Goal: Task Accomplishment & Management: Manage account settings

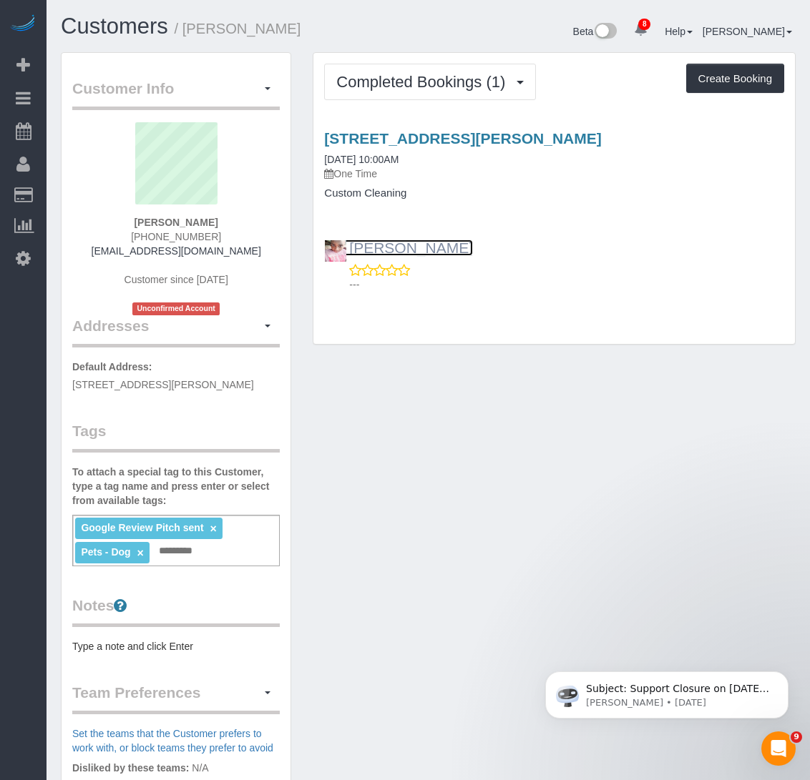
click at [372, 249] on link "[PERSON_NAME]" at bounding box center [398, 248] width 149 height 16
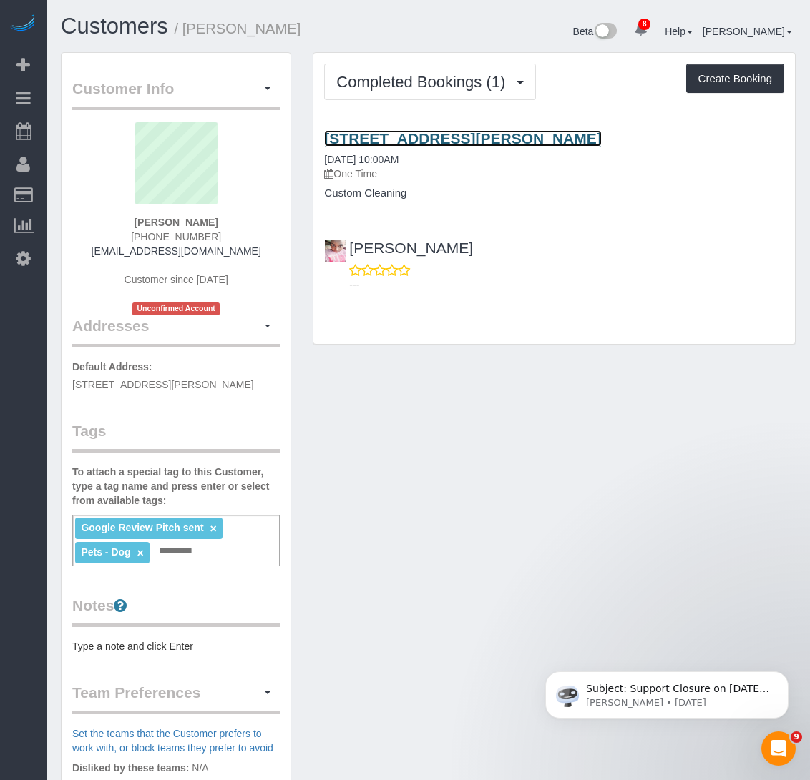
click at [431, 137] on link "[STREET_ADDRESS][PERSON_NAME]" at bounding box center [462, 138] width 277 height 16
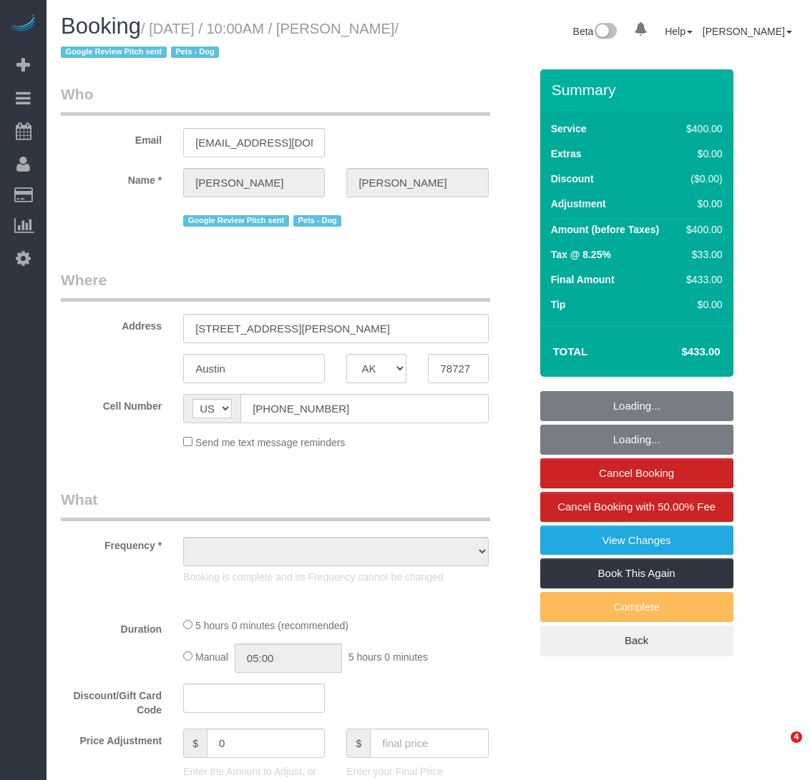
select select "[GEOGRAPHIC_DATA]"
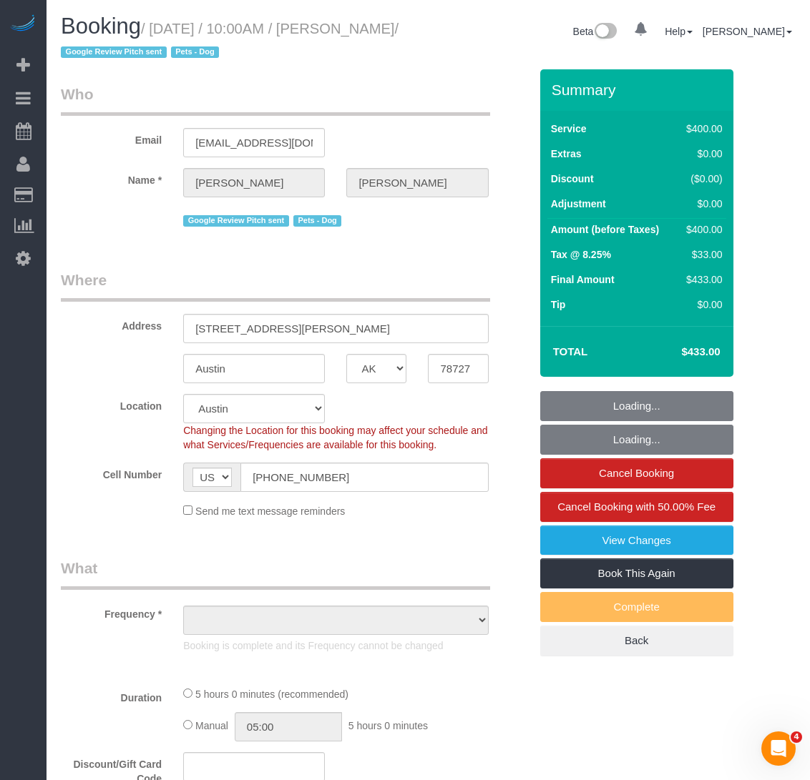
select select "string:stripe-pm_1S00qY4VGloSiKo7l30mGn2T"
select select "300"
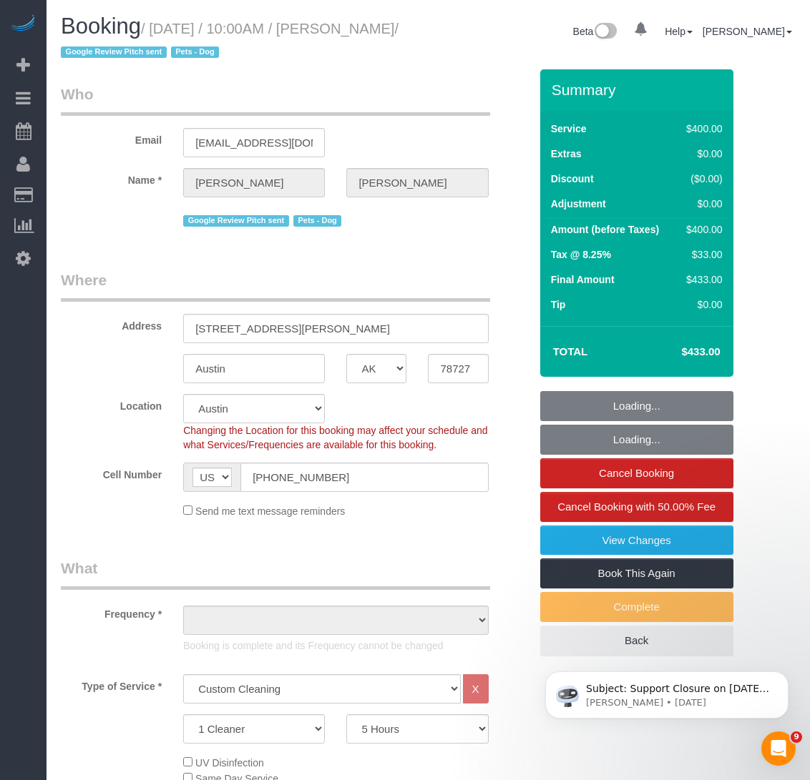
select select "object:836"
select select "spot1"
select select "object:1030"
select select "number:89"
select select "number:90"
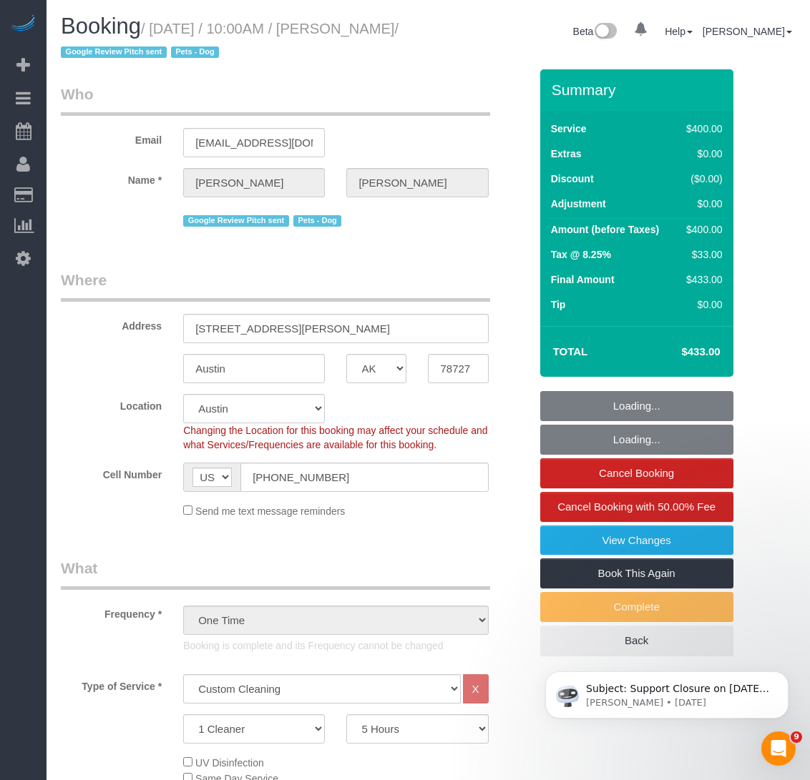
select select "number:13"
select select "number:5"
drag, startPoint x: 102, startPoint y: 53, endPoint x: 156, endPoint y: 25, distance: 61.1
click at [156, 25] on small "/ August 25, 2025 / 10:00AM / Darice McVay / Google Review Pitch sent Pets - Dog" at bounding box center [230, 41] width 338 height 40
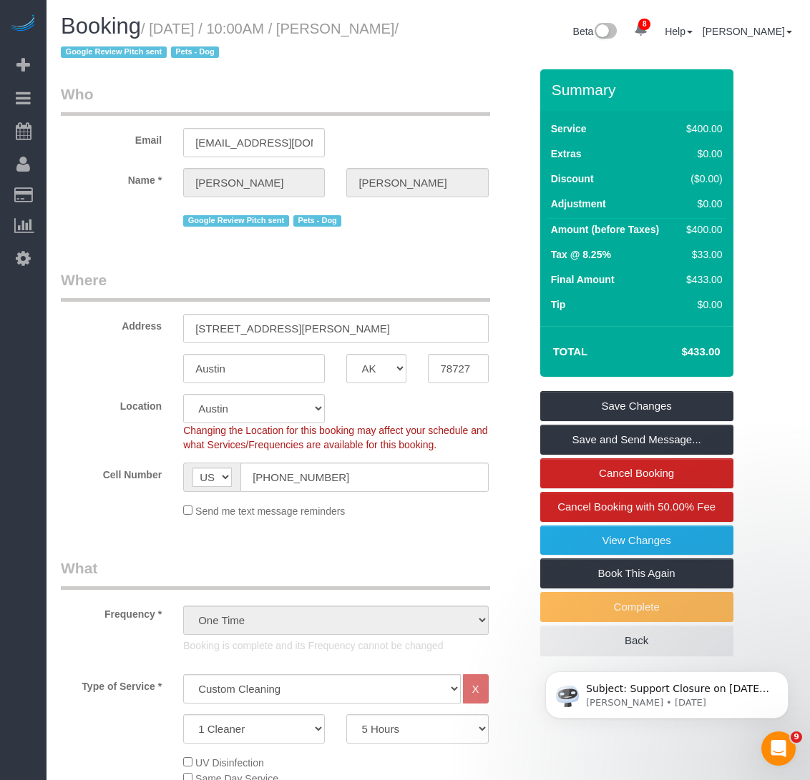
copy small "August 25, 2025 / 10:00AM / Darice McVay"
click at [445, 228] on div "Google Review Pitch sent Pets - Dog" at bounding box center [335, 219] width 305 height 22
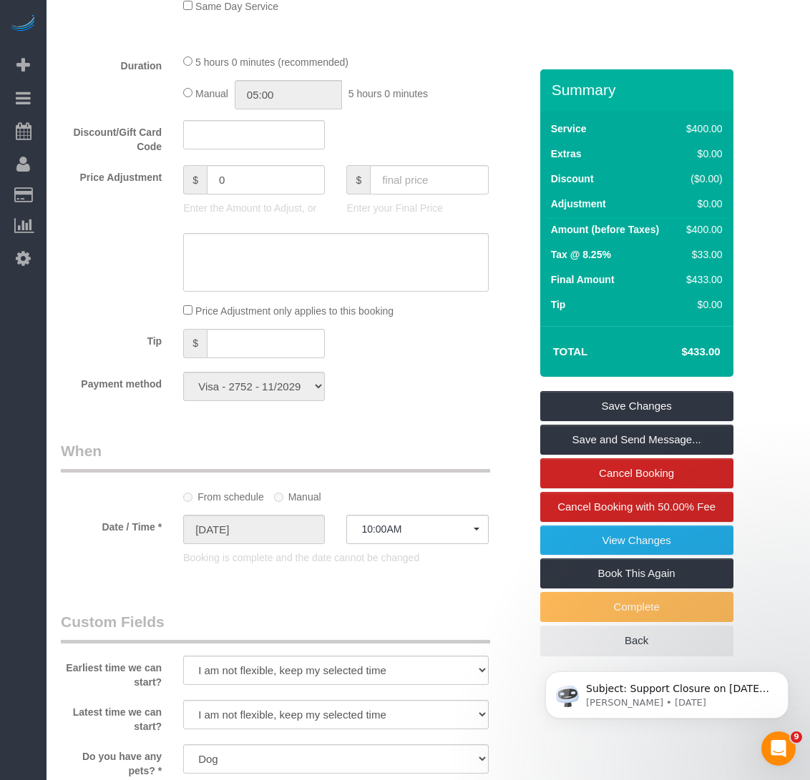
scroll to position [787, 0]
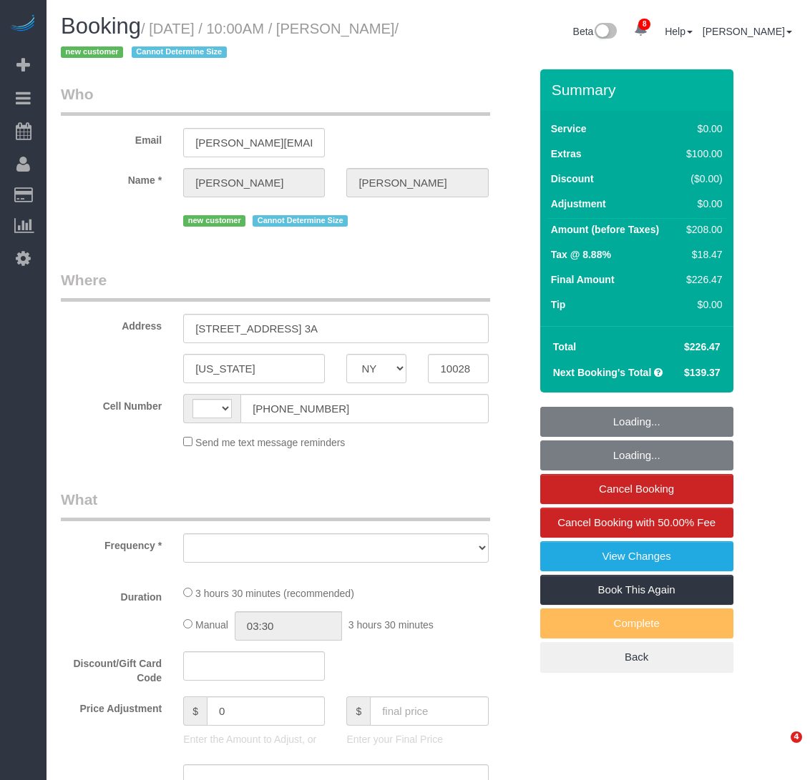
select select "NY"
select select "string:[GEOGRAPHIC_DATA]"
select select "number:89"
select select "number:90"
select select "number:15"
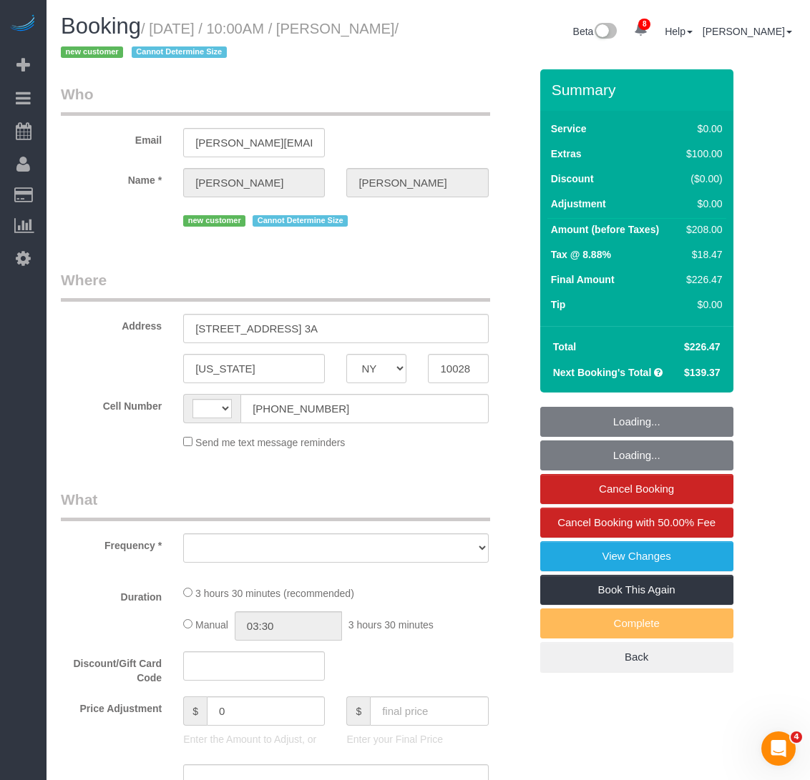
select select "number:5"
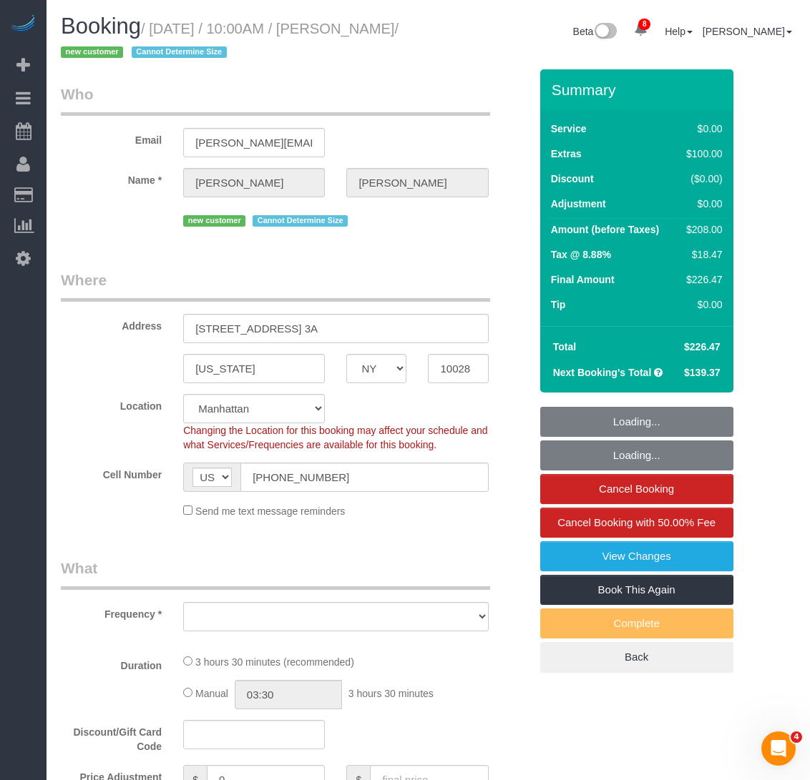
select select "object:850"
select select "string:stripe-pm_1S1bRW4VGloSiKo76nNlJ8Rz"
select select "1"
select select "spot1"
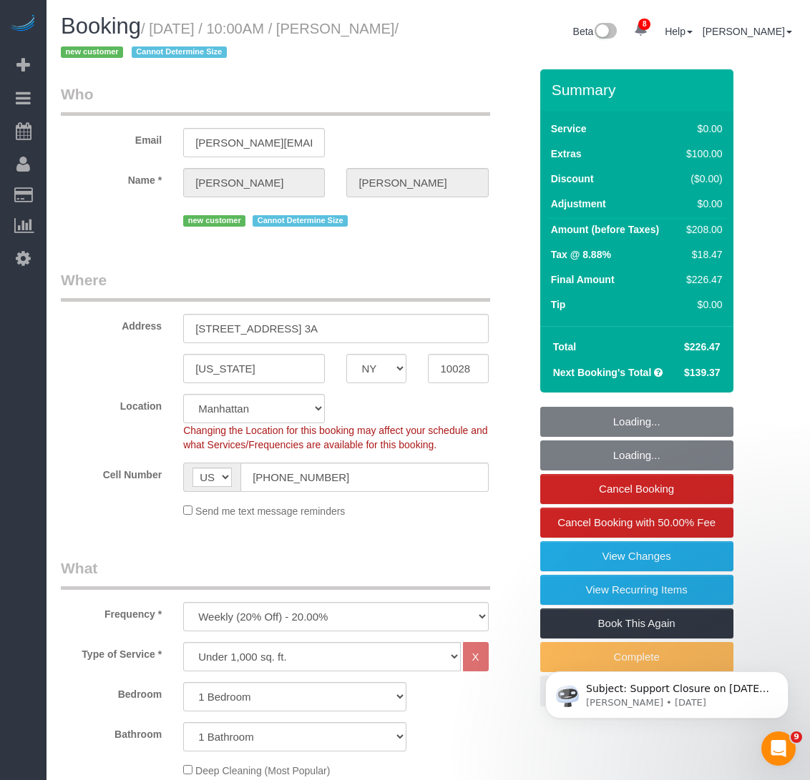
select select "object:967"
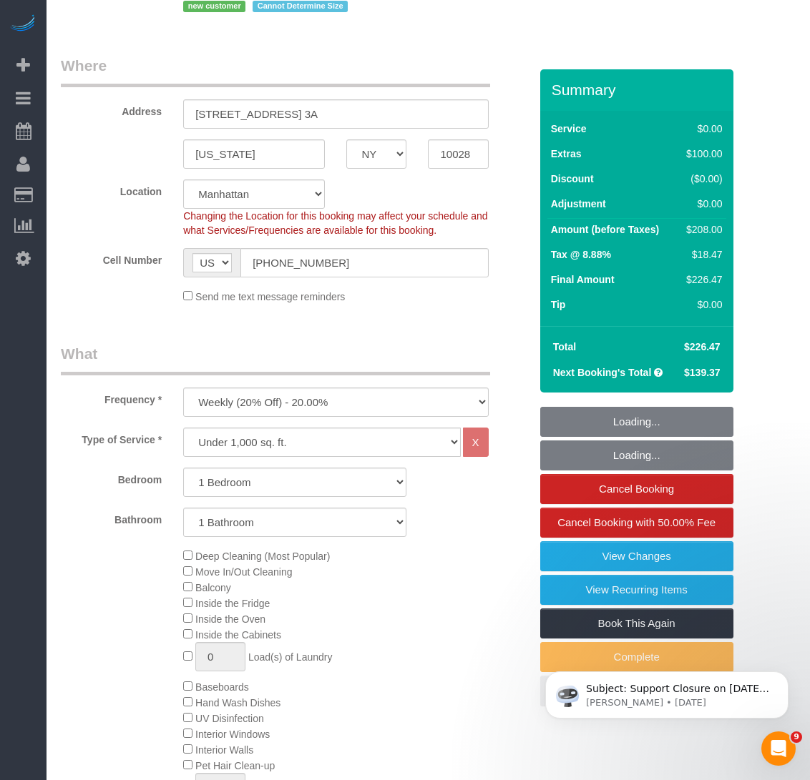
select select "1"
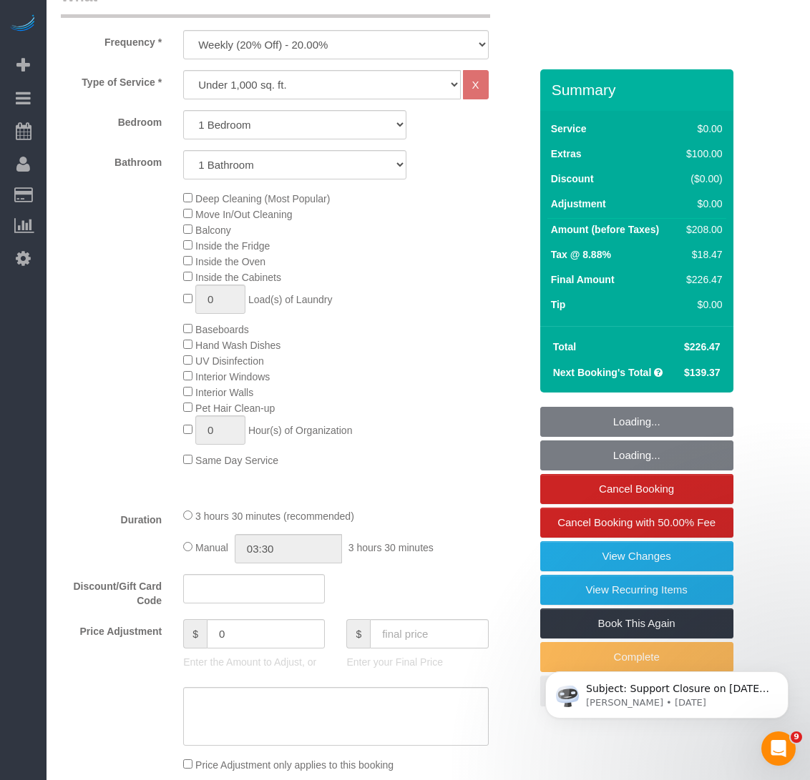
scroll to position [715, 0]
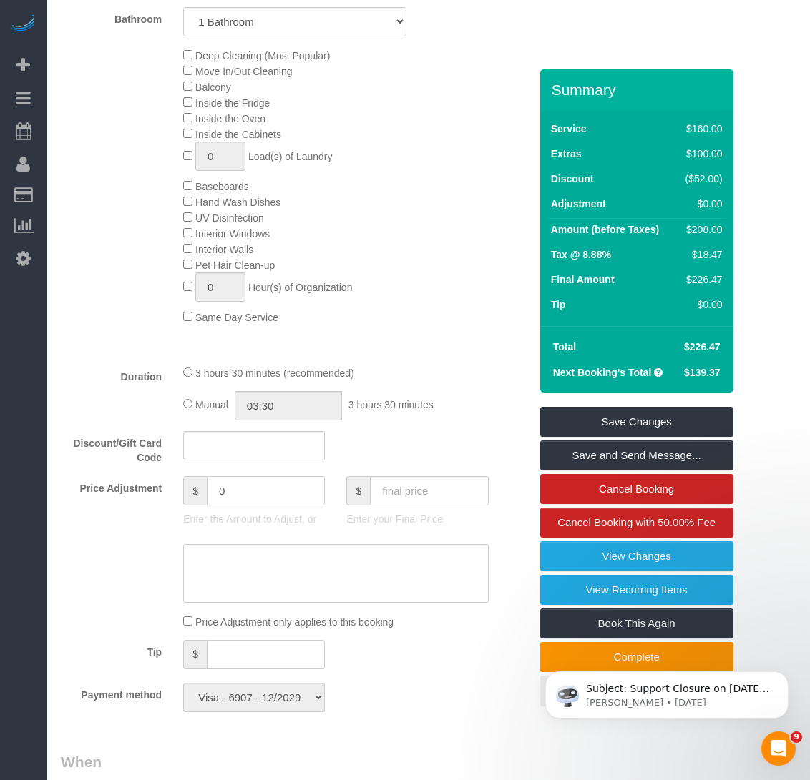
drag, startPoint x: 250, startPoint y: 486, endPoint x: 135, endPoint y: 480, distance: 114.6
click at [135, 480] on div "Price Adjustment $ 0 Enter the Amount to Adjust, or $ Enter your Final Price" at bounding box center [295, 504] width 490 height 57
type input "40"
click at [240, 560] on textarea at bounding box center [335, 573] width 305 height 59
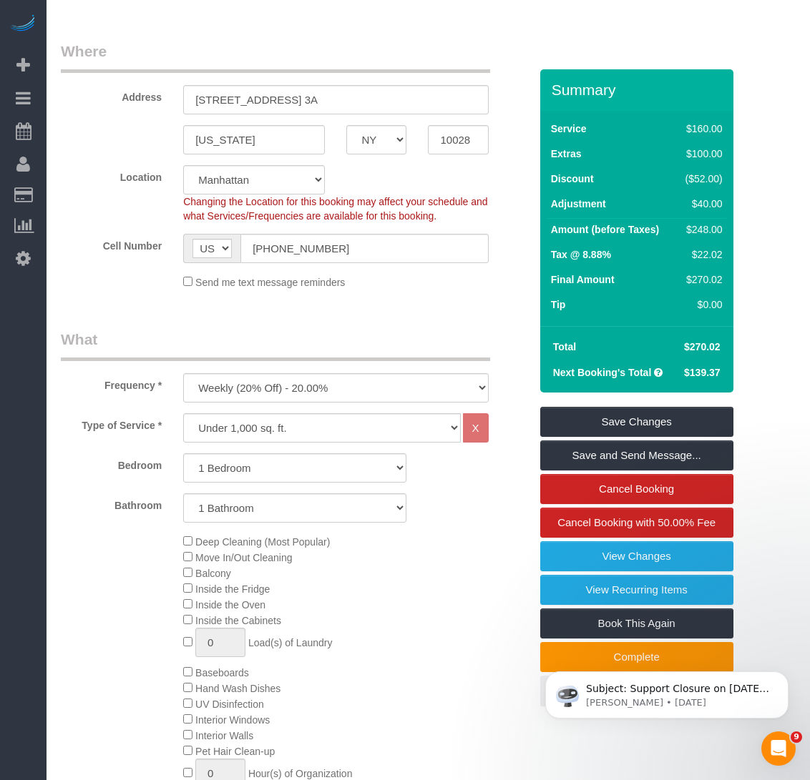
scroll to position [215, 0]
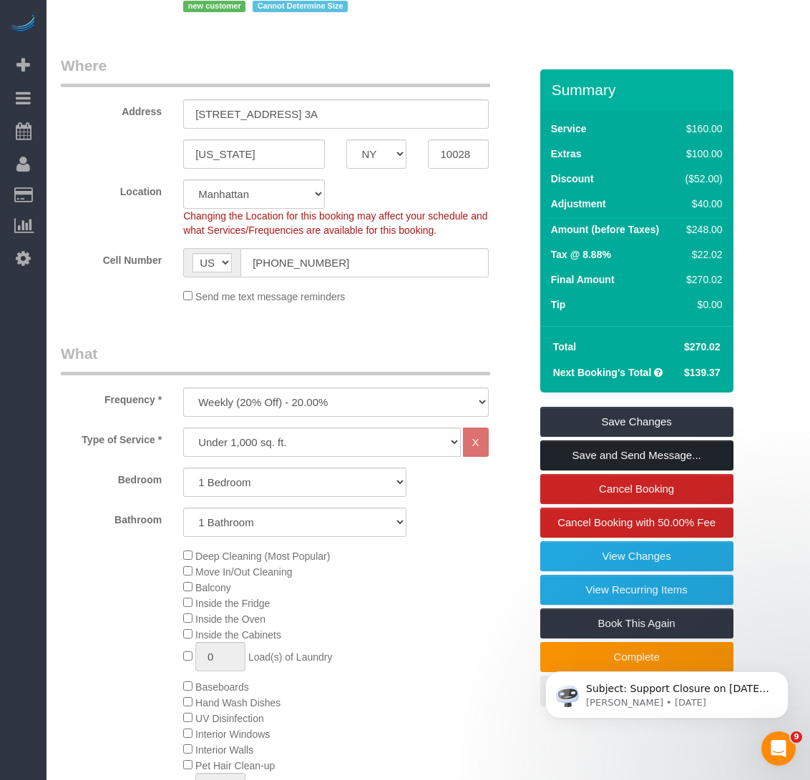
type textarea "1 hour extension (30 minutes complimentary)"
click at [631, 461] on link "Save and Send Message..." at bounding box center [636, 456] width 193 height 30
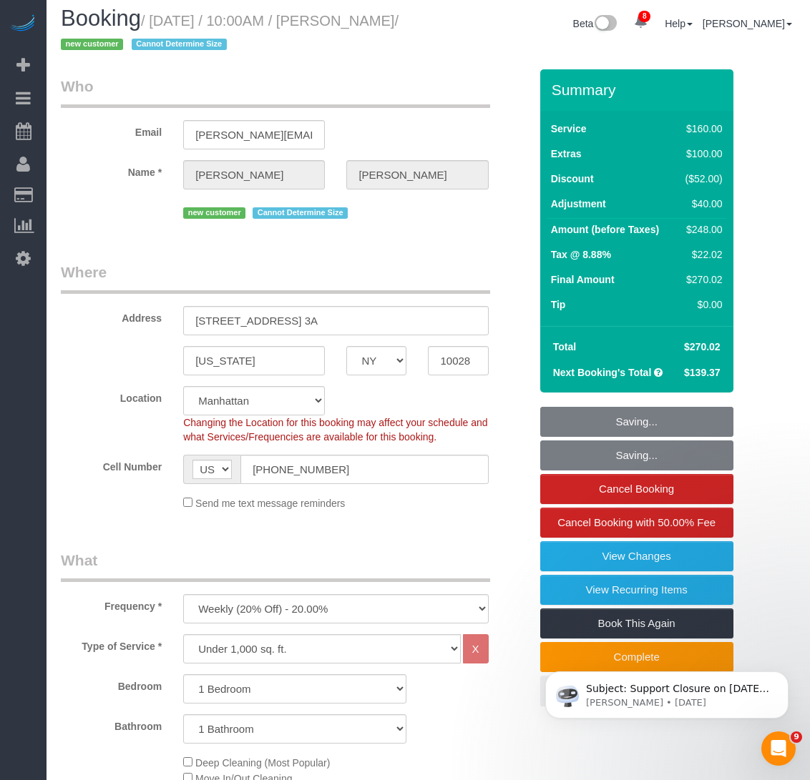
scroll to position [0, 0]
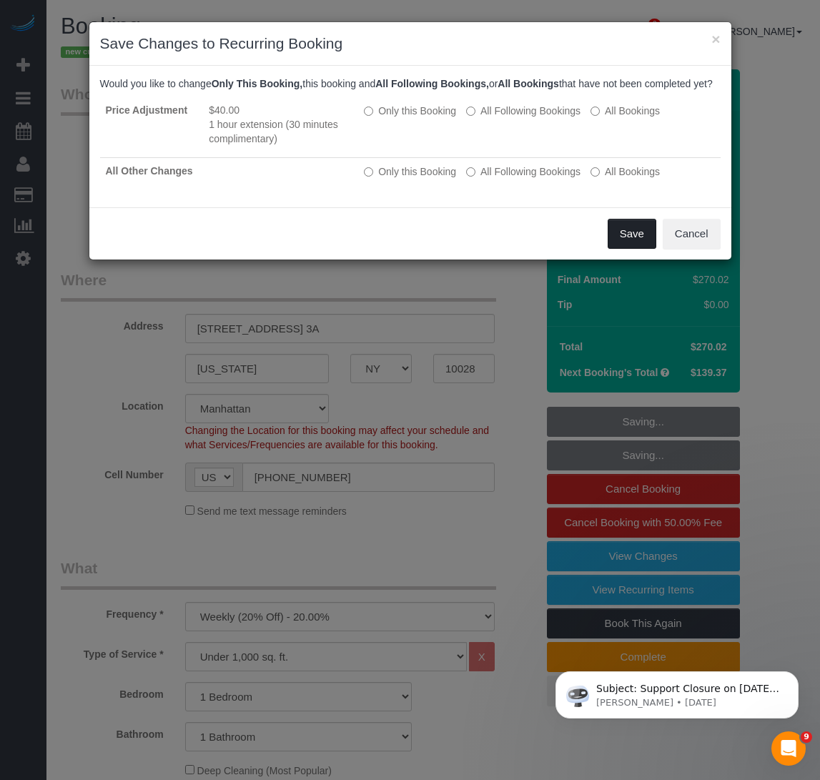
click at [631, 244] on button "Save" at bounding box center [632, 234] width 49 height 30
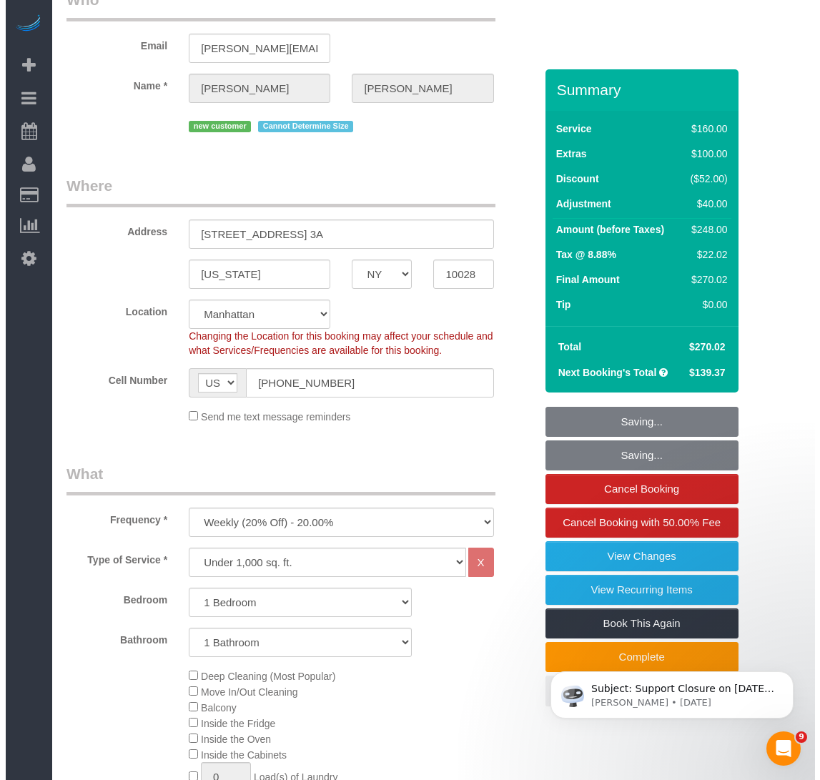
scroll to position [286, 0]
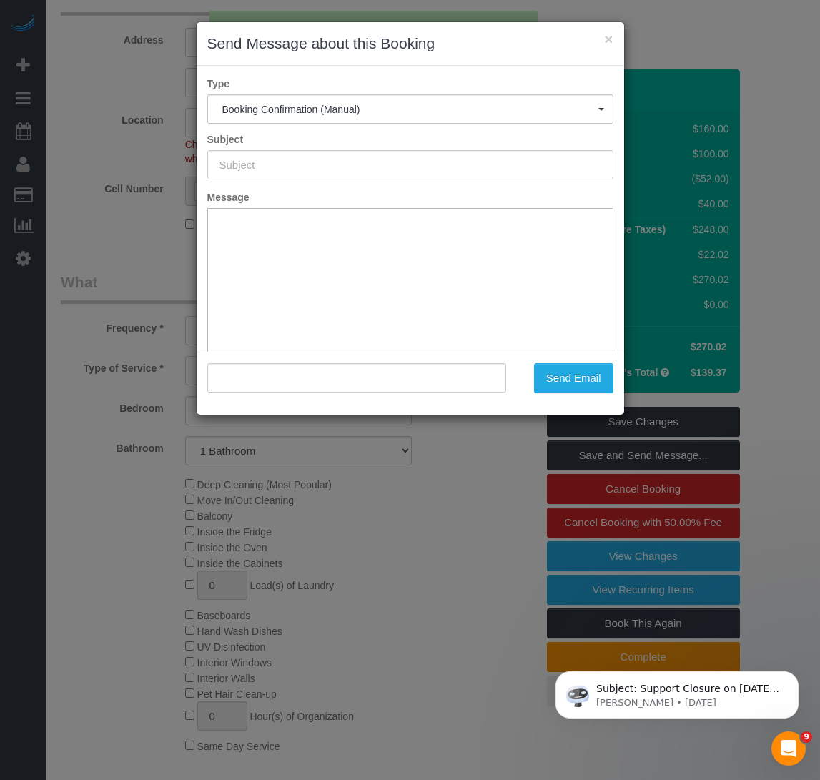
type input "Cleaning Confirmed for [DATE] 10:00am"
type input ""[PERSON_NAME]" <[PERSON_NAME][EMAIL_ADDRESS][DOMAIN_NAME]>"
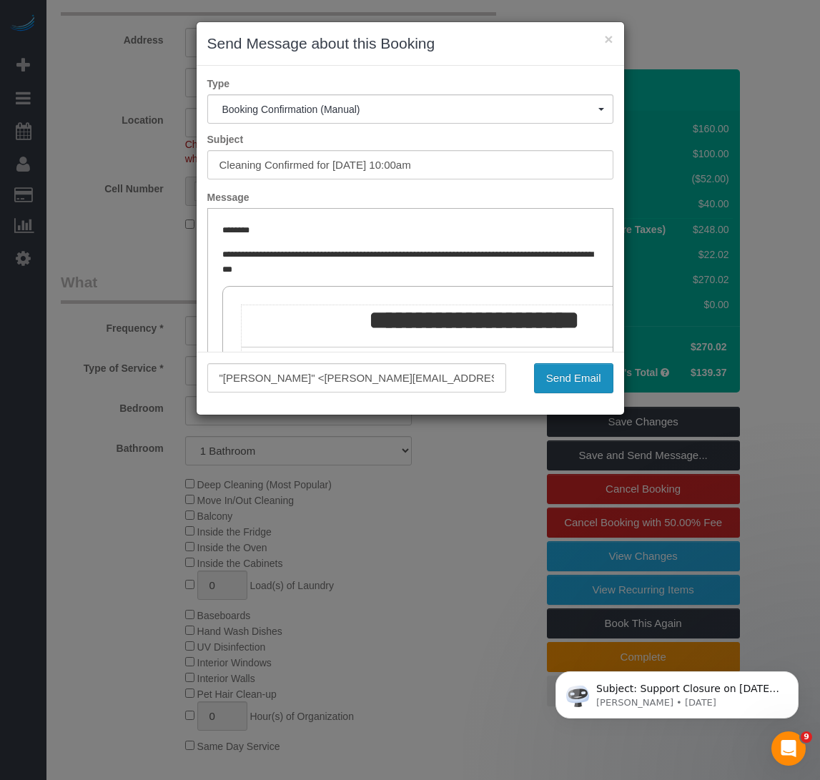
click at [566, 378] on button "Send Email" at bounding box center [573, 378] width 79 height 30
